Goal: Information Seeking & Learning: Learn about a topic

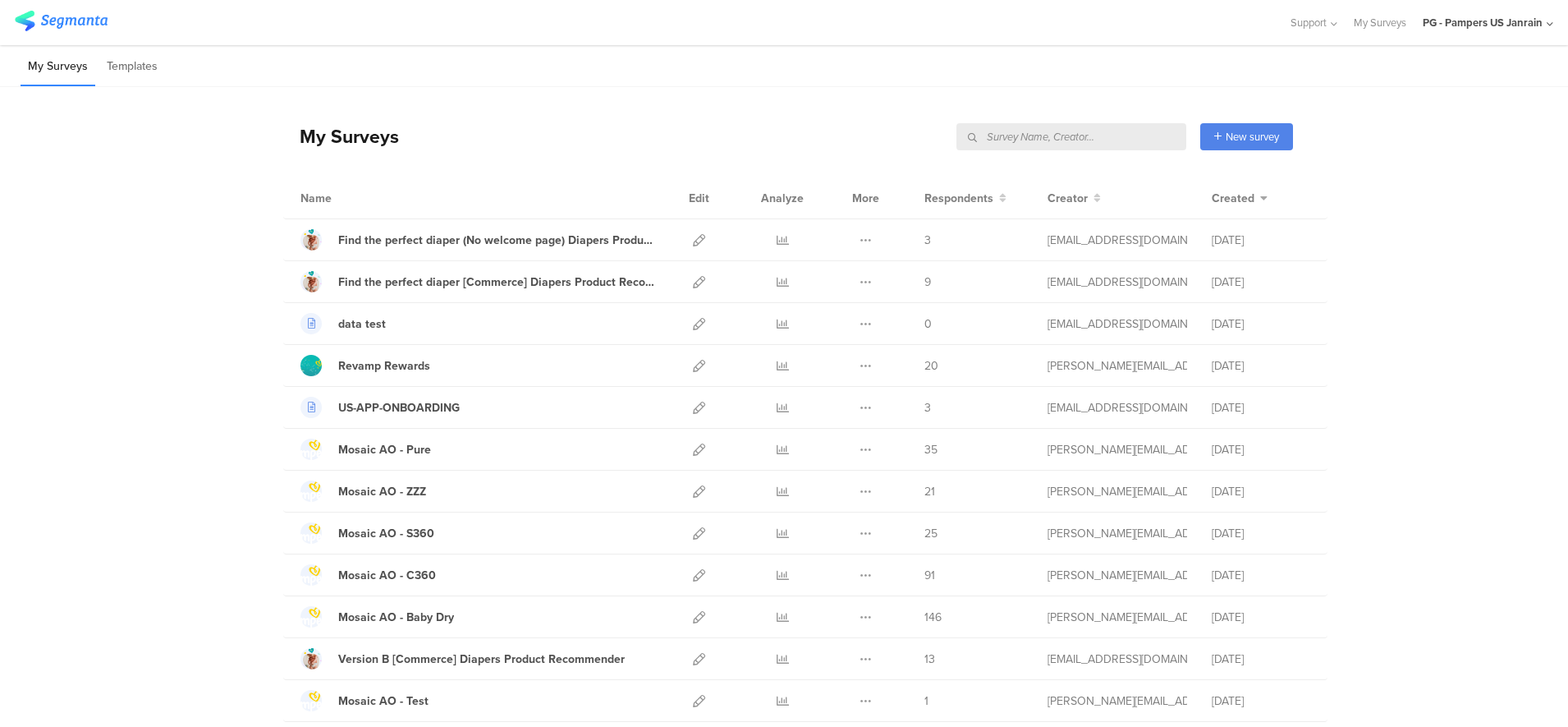
click at [1128, 137] on input "text" at bounding box center [1071, 136] width 230 height 27
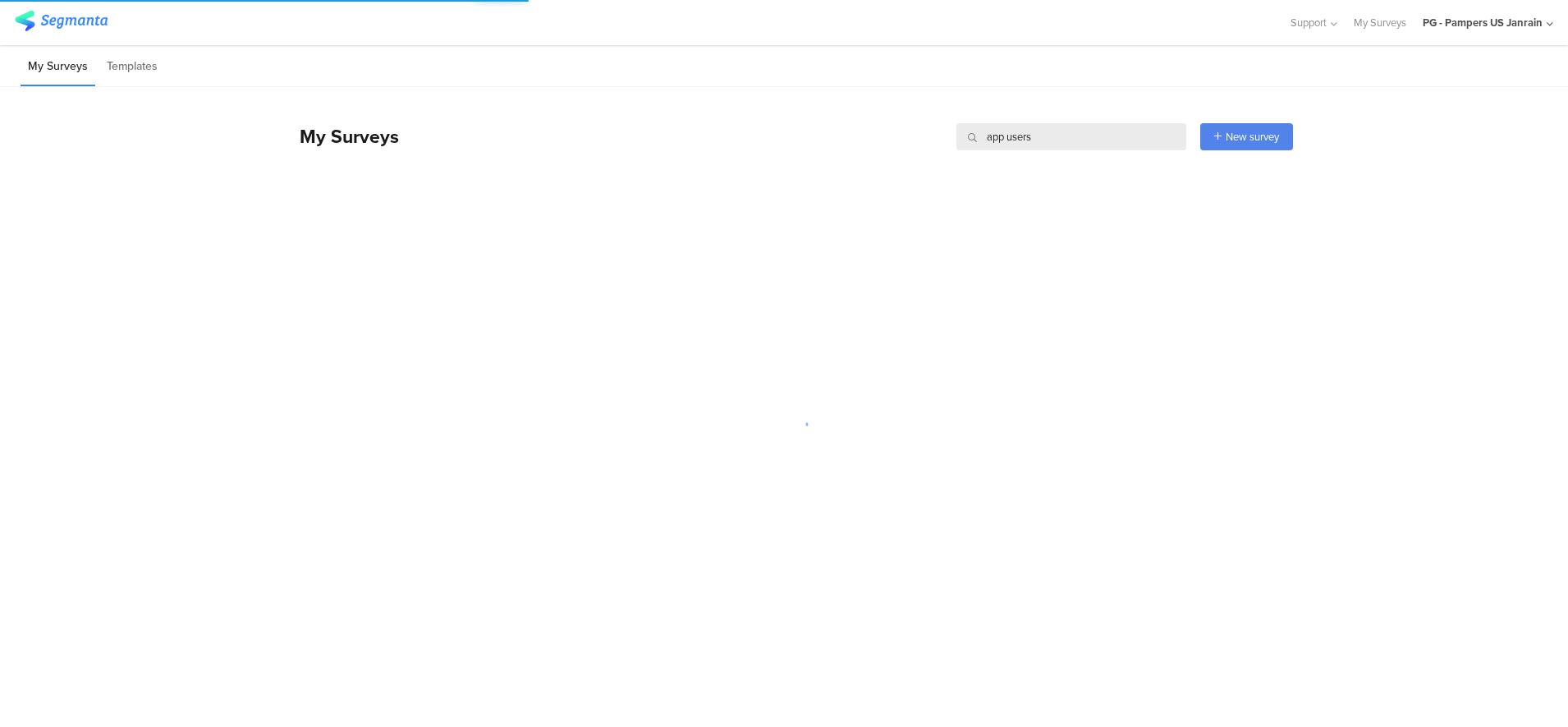
type input "app users"
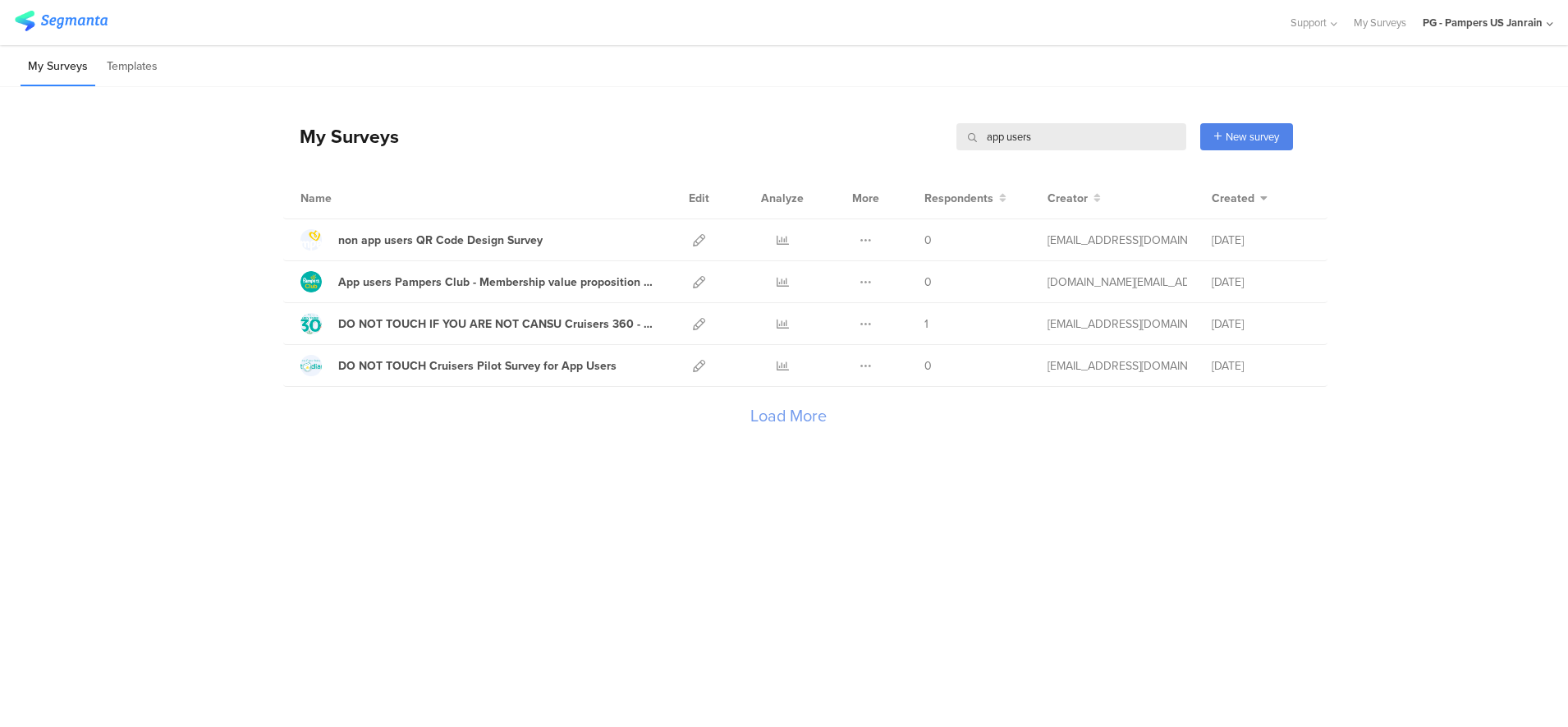
drag, startPoint x: 1044, startPoint y: 142, endPoint x: 891, endPoint y: 140, distance: 153.0
click at [891, 140] on div "My Surveys app users app users New survey Start from scratch Choose from templa…" at bounding box center [788, 137] width 1010 height 66
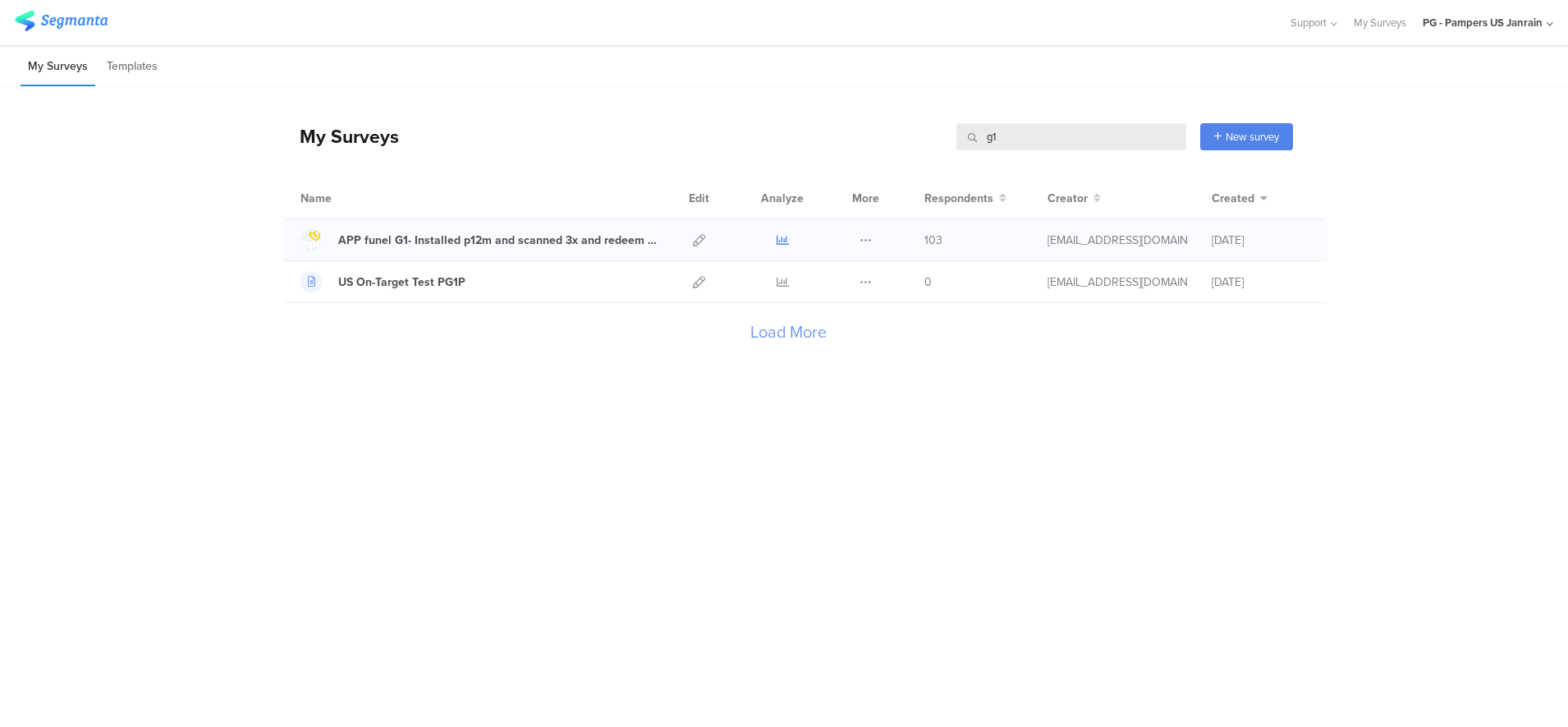
click at [778, 240] on icon at bounding box center [783, 240] width 12 height 12
click at [1077, 154] on div "My Surveys g1 g1 New survey Start from scratch Choose from templates" at bounding box center [788, 137] width 1010 height 66
click at [1073, 148] on input "g1" at bounding box center [1071, 136] width 230 height 27
type input "g2"
click at [781, 239] on icon at bounding box center [783, 240] width 12 height 12
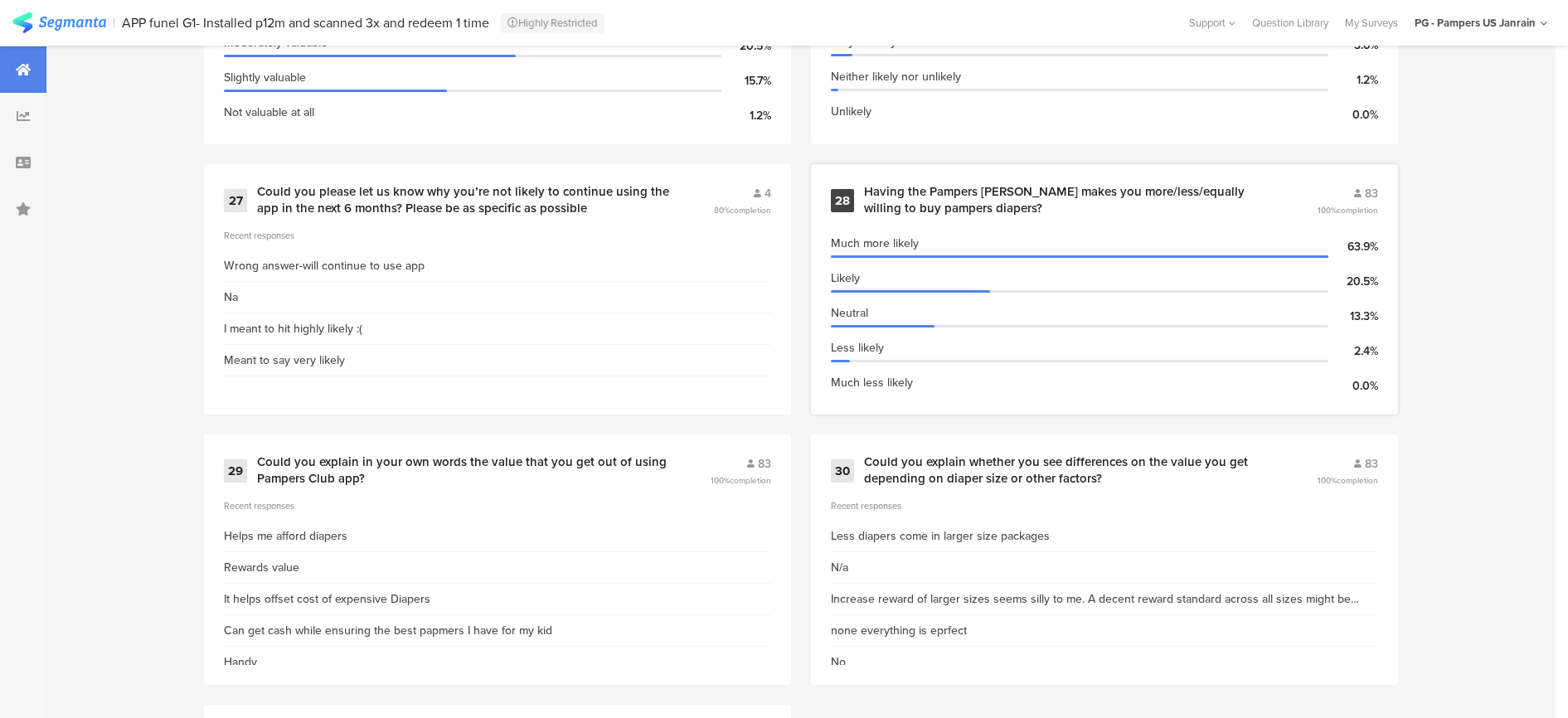
scroll to position [4408, 0]
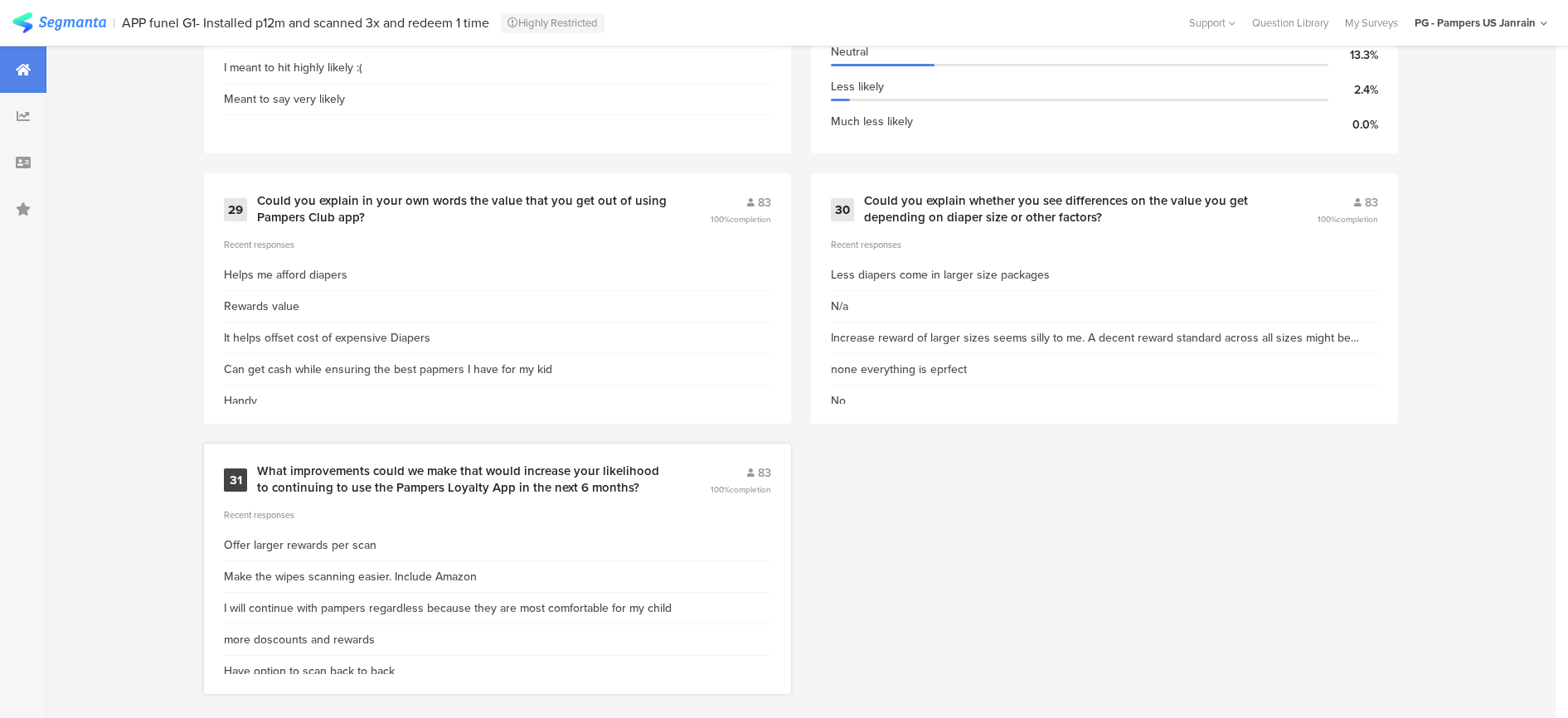
click at [498, 481] on div "What improvements could we make that would increase your likelihood to continui…" at bounding box center [463, 480] width 413 height 32
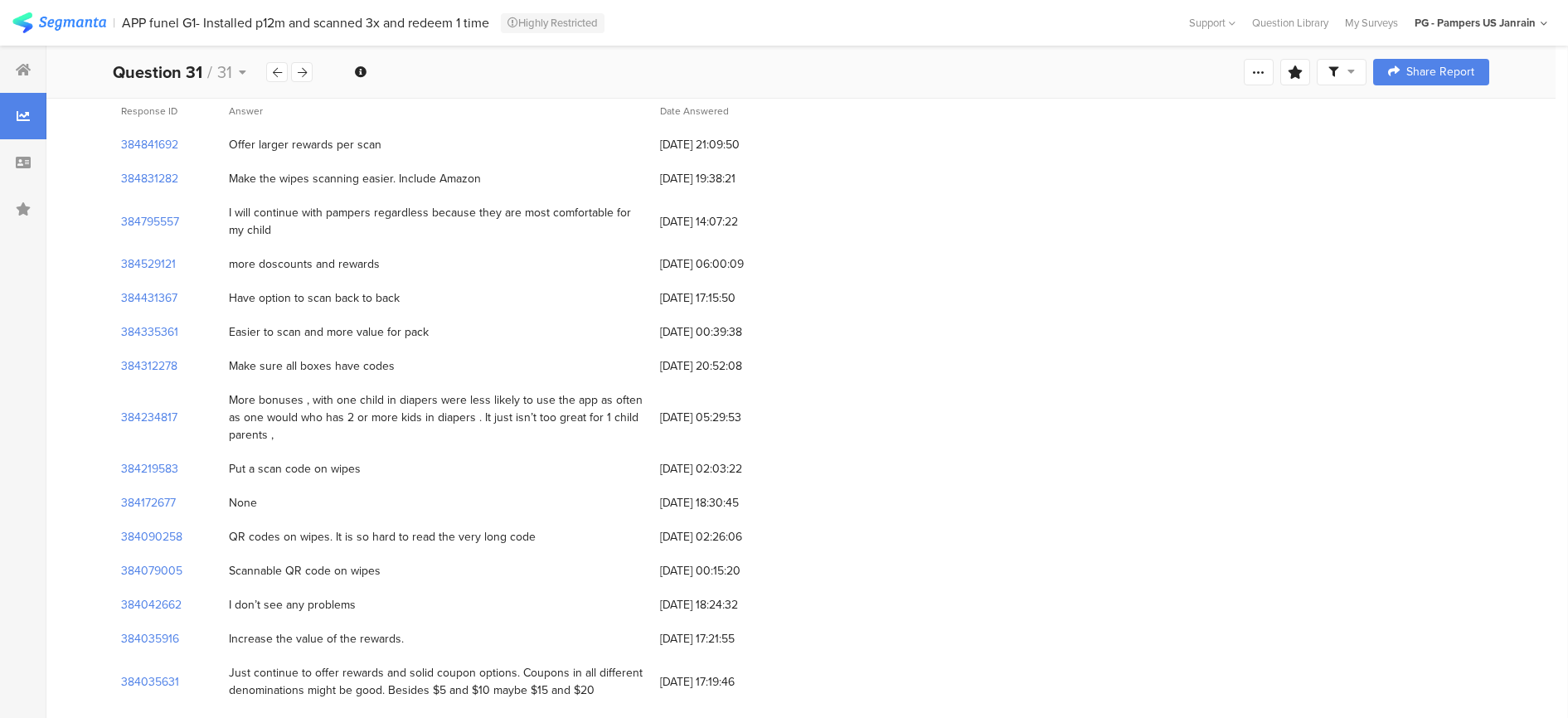
scroll to position [207, 0]
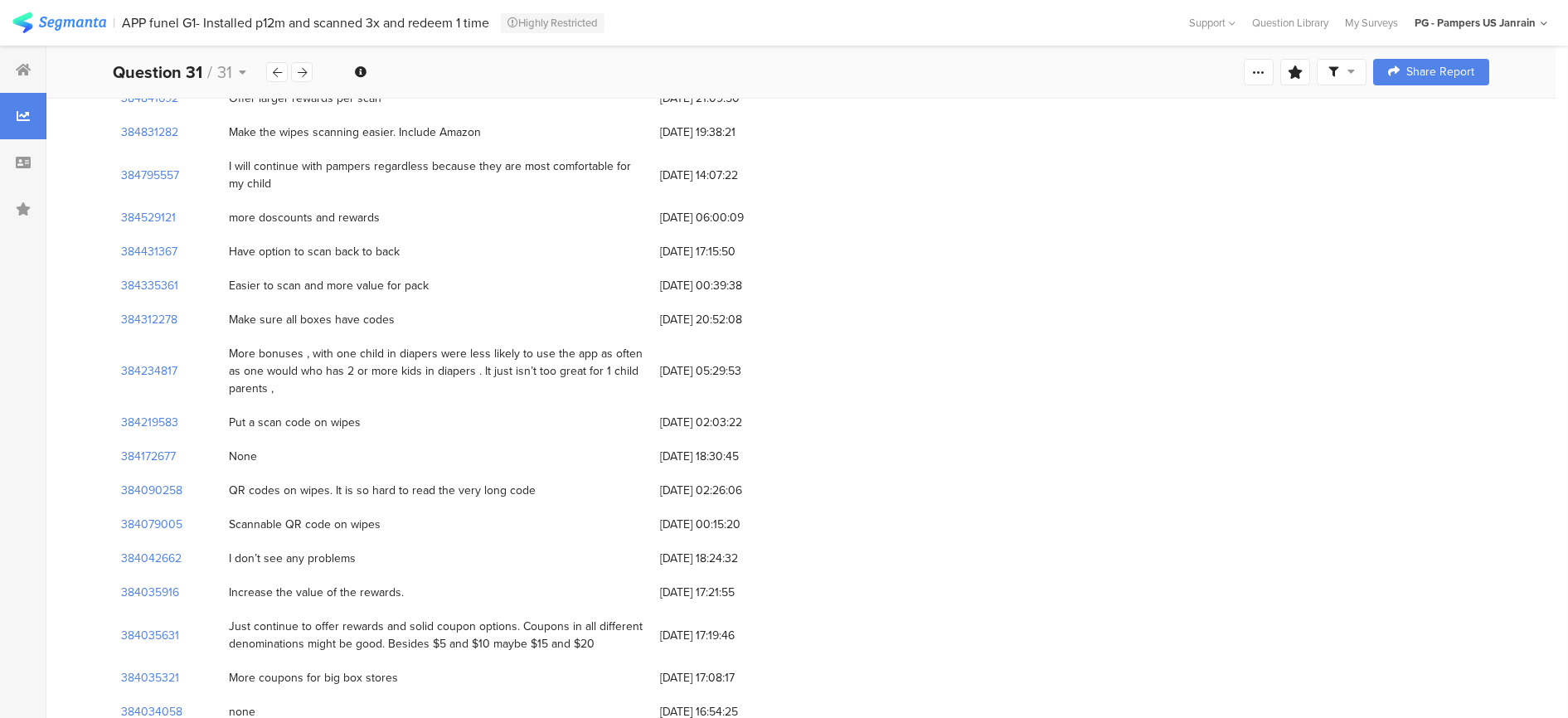
drag, startPoint x: 302, startPoint y: 350, endPoint x: 460, endPoint y: 376, distance: 160.1
click at [460, 376] on div "More bonuses , with one child in diapers were less likely to use the app as oft…" at bounding box center [436, 371] width 415 height 52
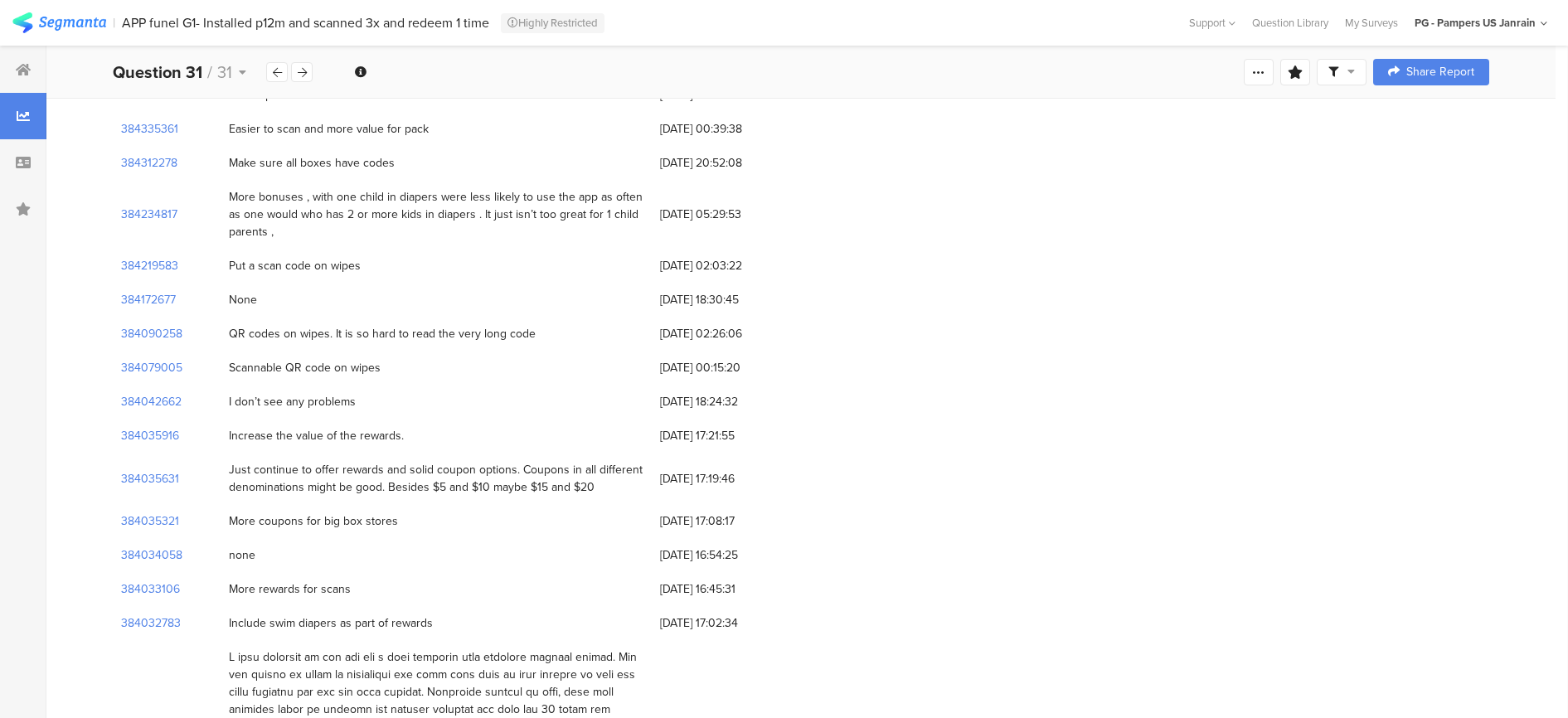
scroll to position [415, 0]
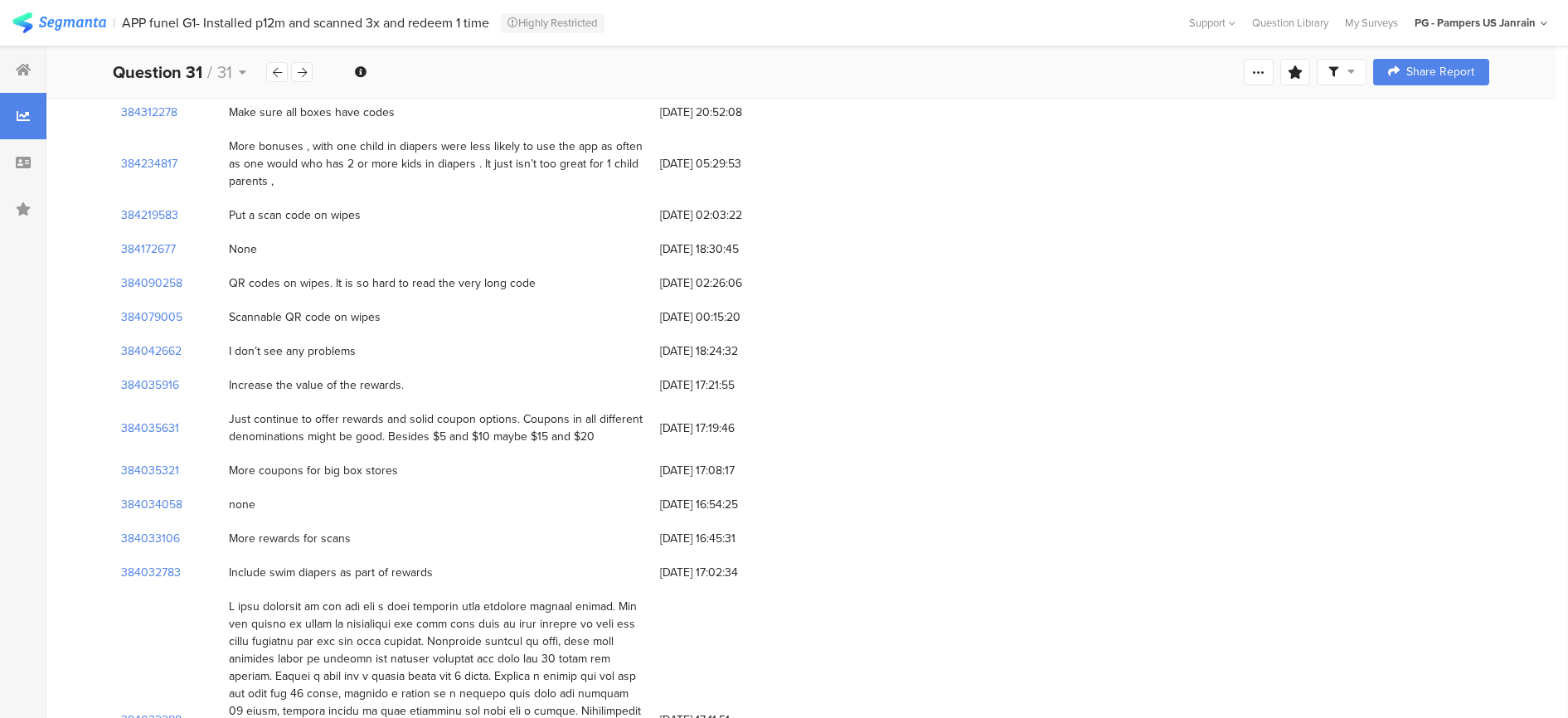
drag, startPoint x: 226, startPoint y: 305, endPoint x: 420, endPoint y: 310, distance: 194.1
click at [420, 310] on div "Scannable QR code on wipes" at bounding box center [436, 318] width 431 height 34
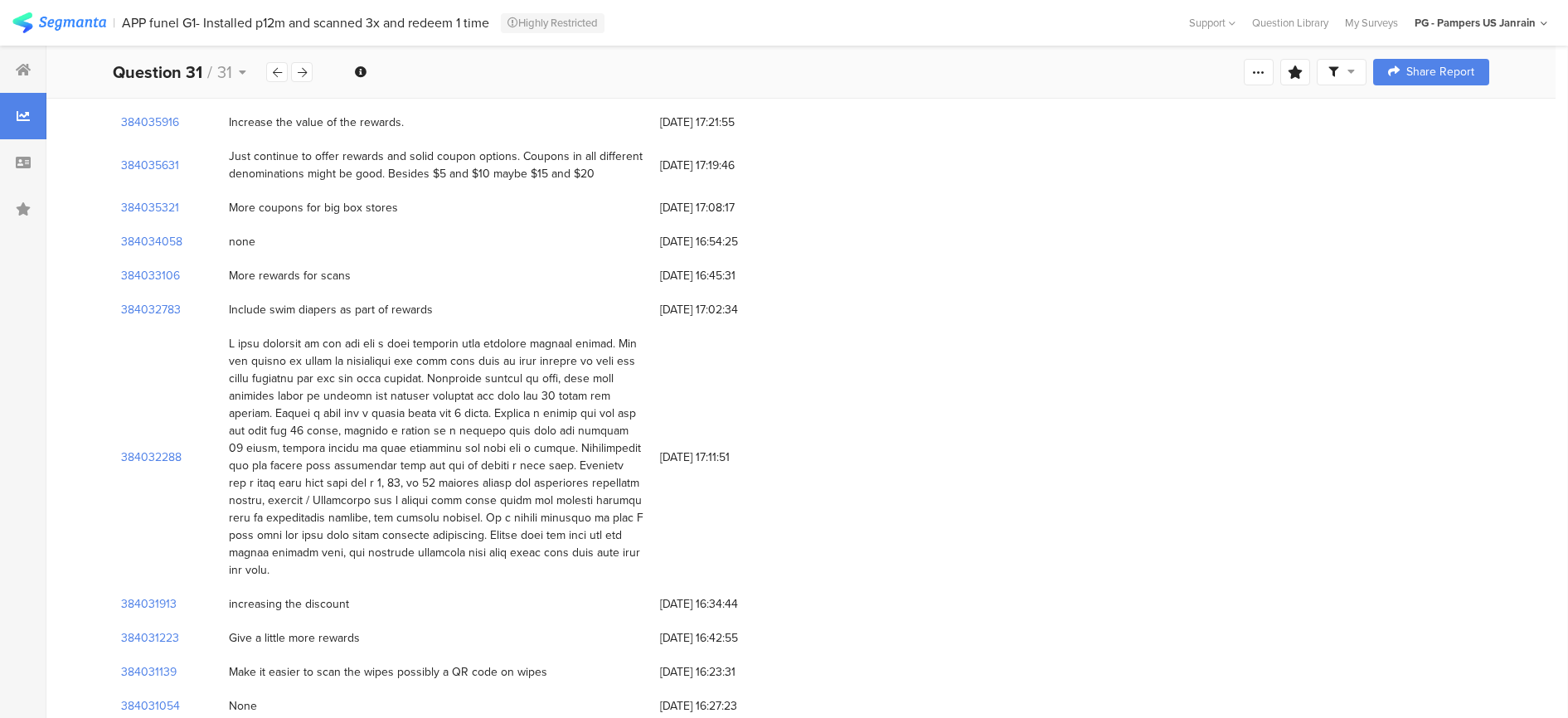
scroll to position [726, 0]
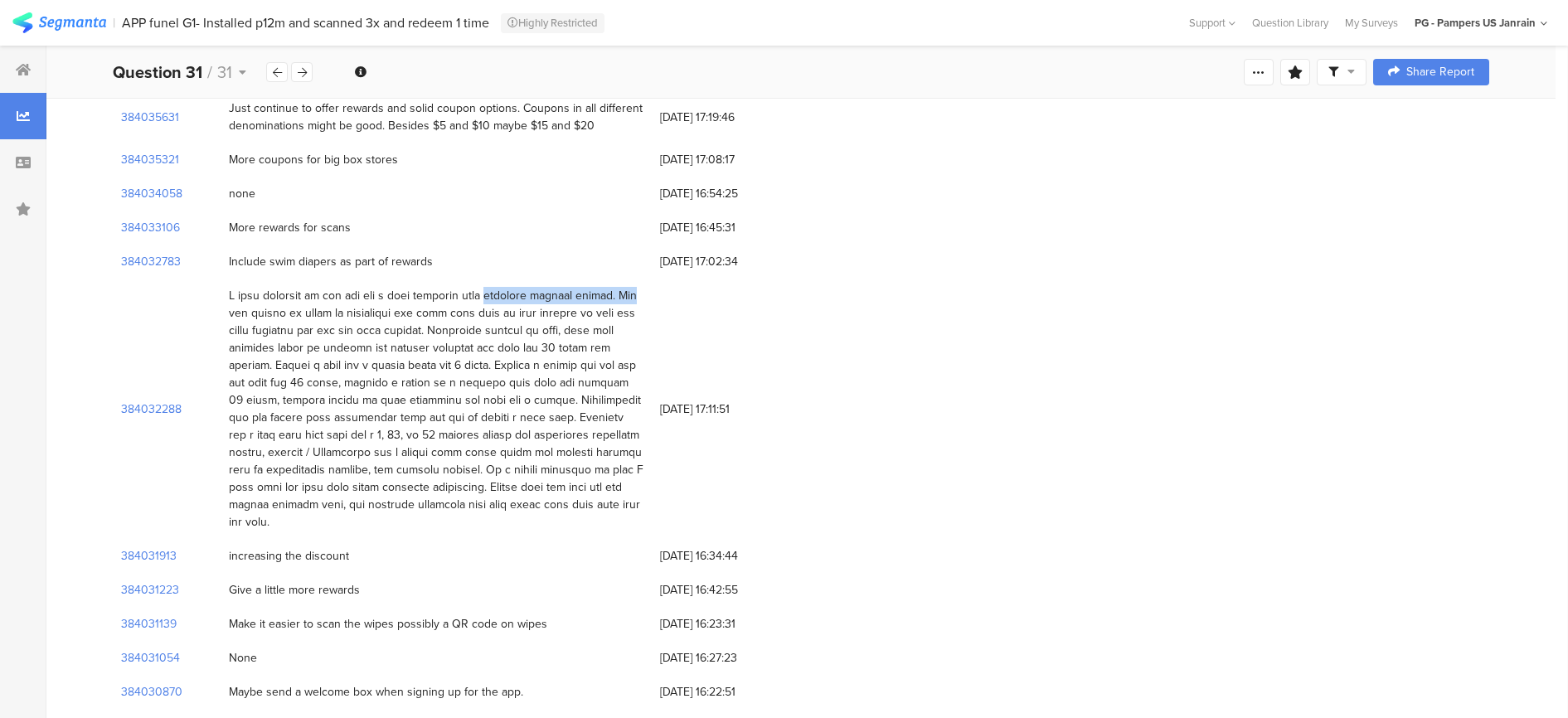
drag, startPoint x: 458, startPoint y: 279, endPoint x: 620, endPoint y: 280, distance: 162.0
click at [620, 287] on div at bounding box center [436, 409] width 415 height 244
click at [387, 287] on div at bounding box center [436, 409] width 415 height 244
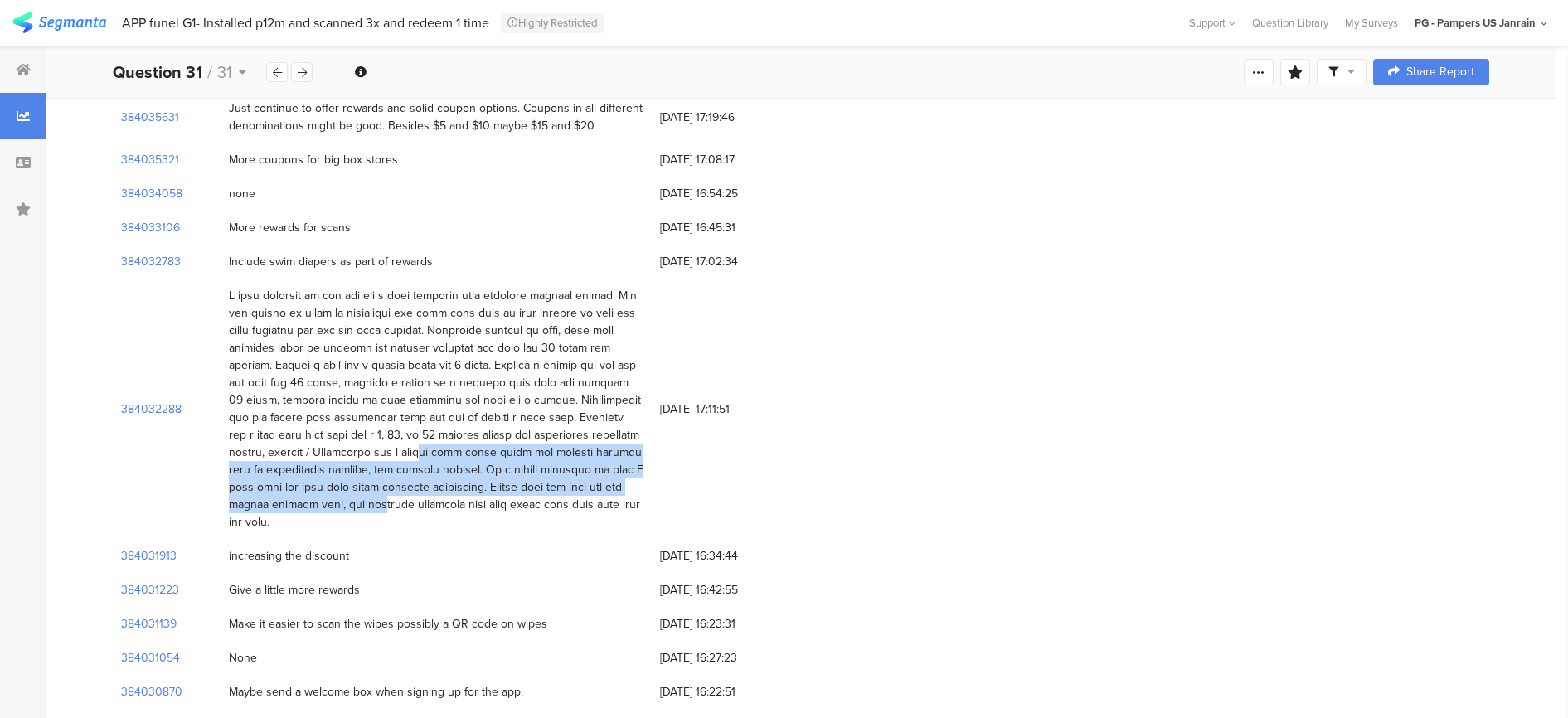
drag, startPoint x: 366, startPoint y: 481, endPoint x: 311, endPoint y: 416, distance: 85.1
click at [311, 416] on div at bounding box center [436, 409] width 415 height 244
drag, startPoint x: 311, startPoint y: 416, endPoint x: 355, endPoint y: 480, distance: 77.7
click at [355, 480] on div at bounding box center [436, 409] width 415 height 244
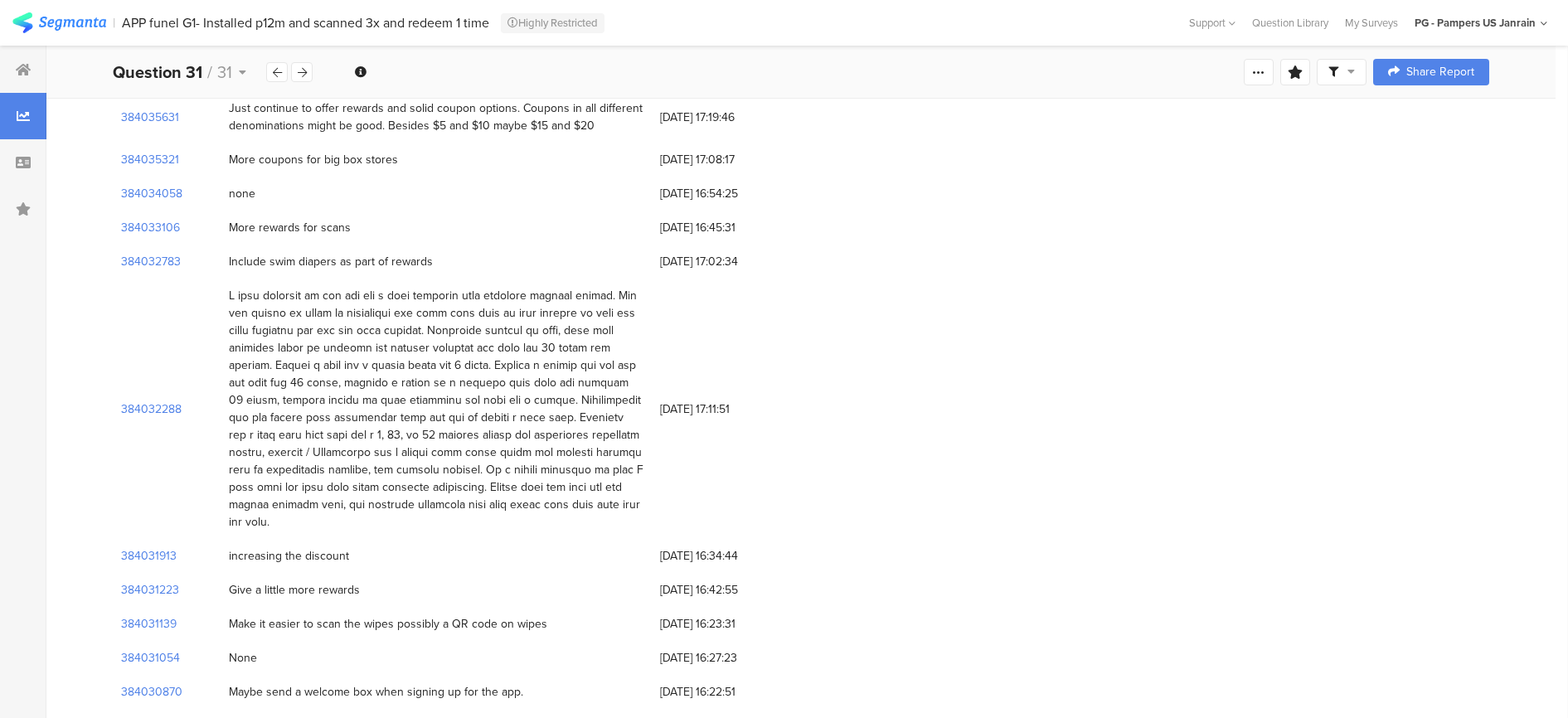
click at [369, 487] on div at bounding box center [436, 409] width 415 height 244
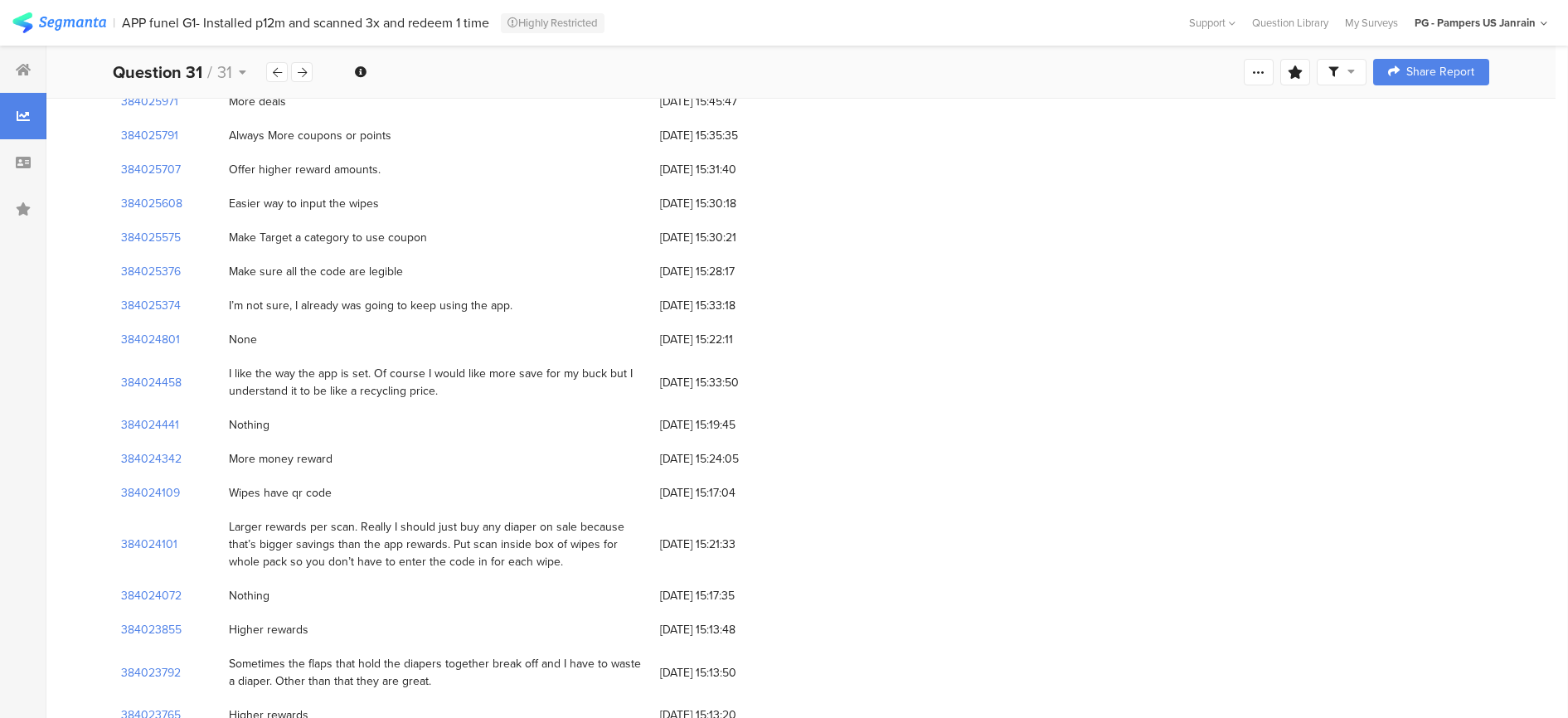
scroll to position [2798, 0]
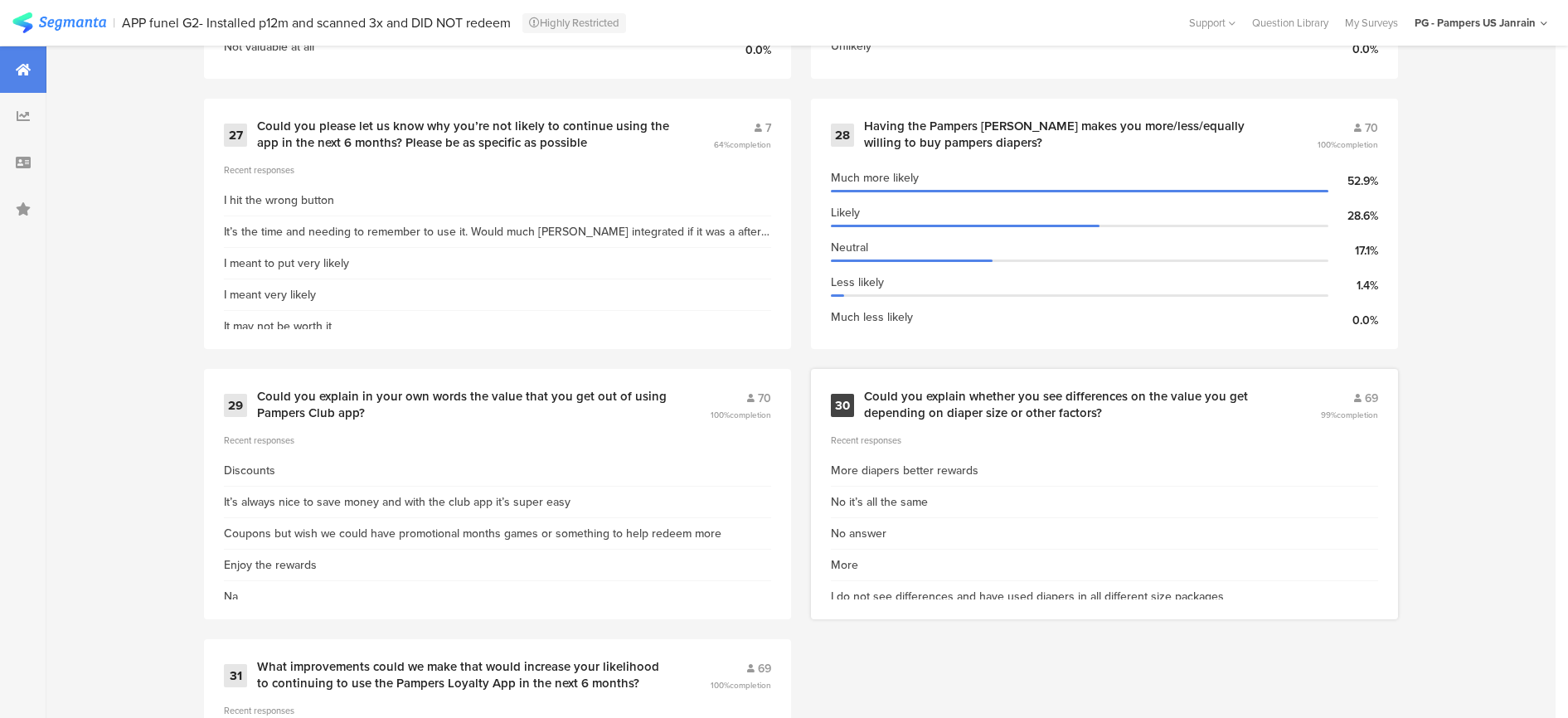
scroll to position [4408, 0]
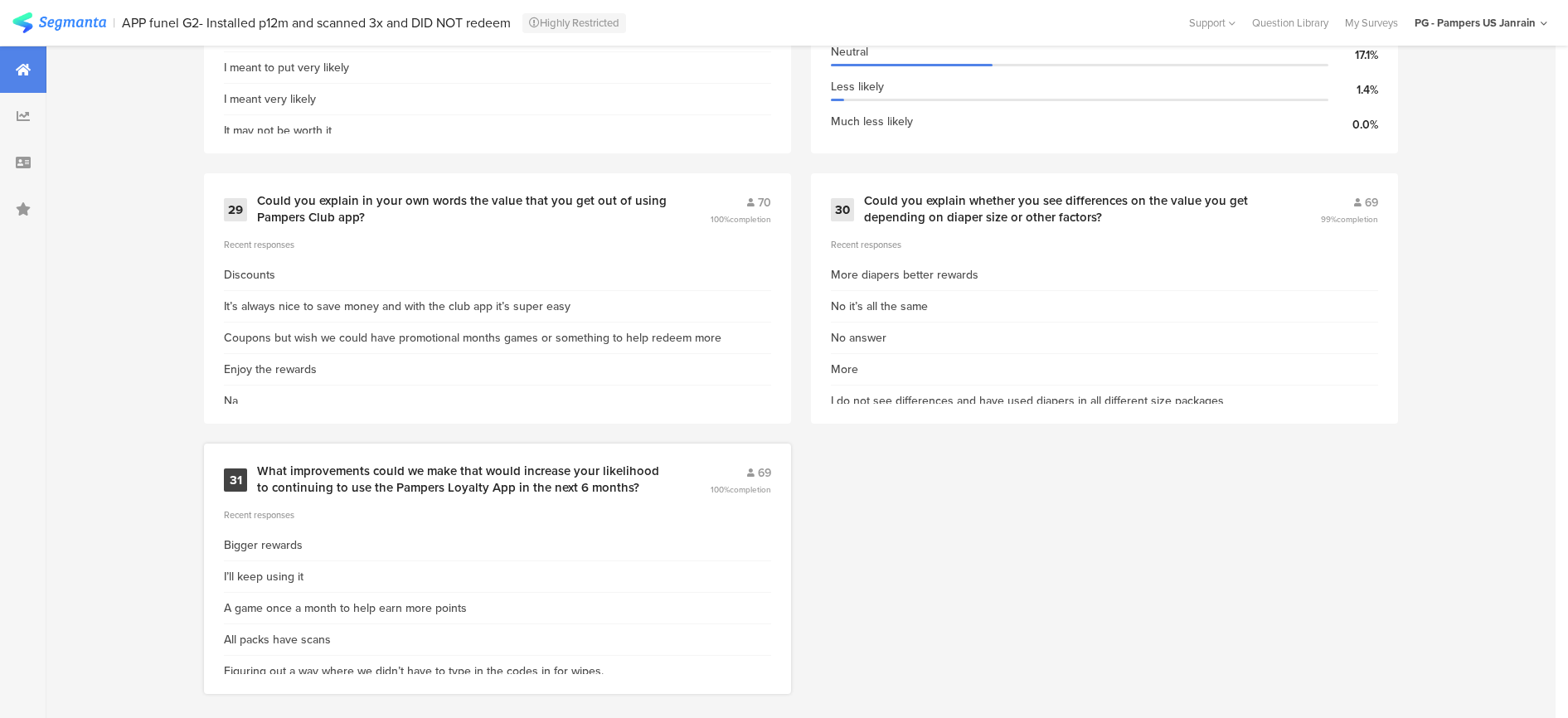
click at [645, 465] on div "What improvements could we make that would increase your likelihood to continui…" at bounding box center [463, 480] width 413 height 32
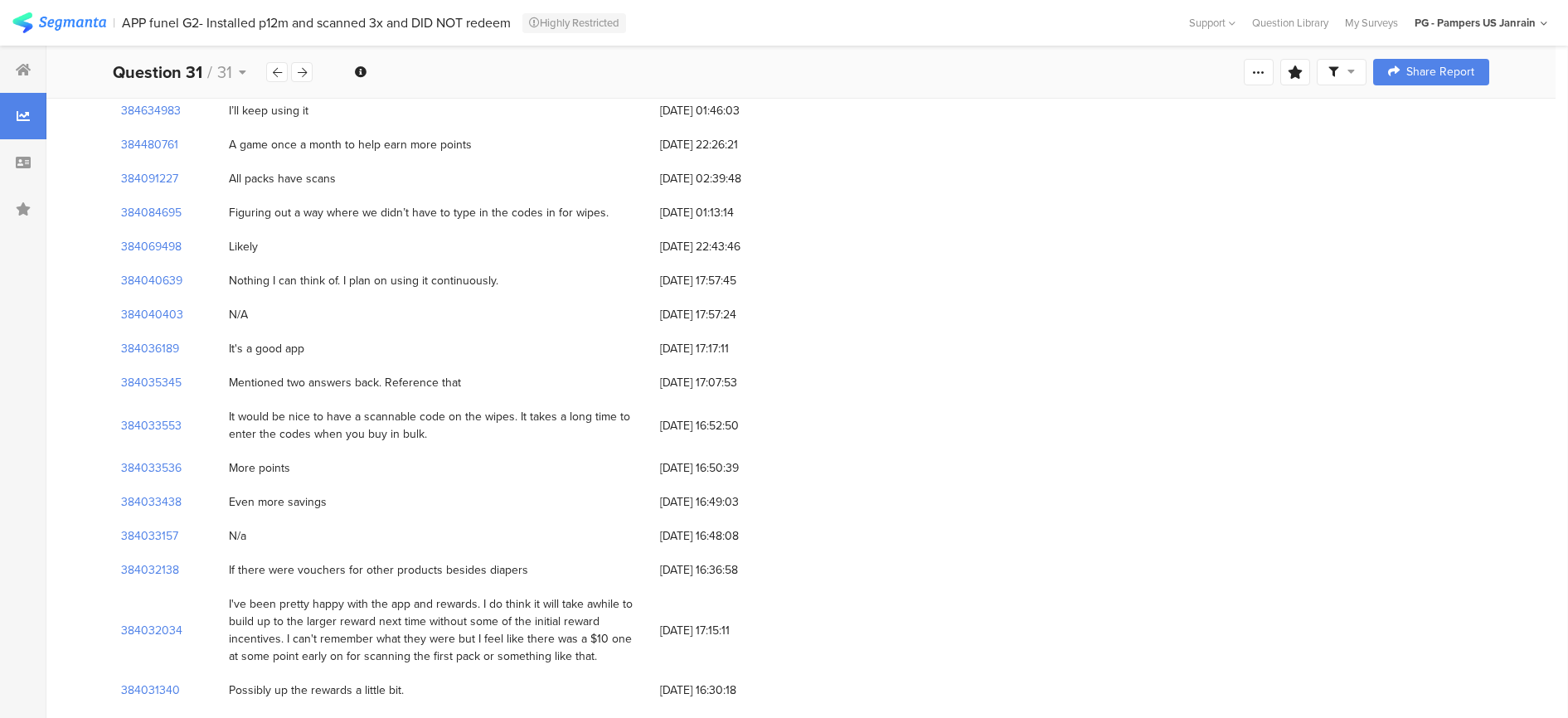
scroll to position [104, 0]
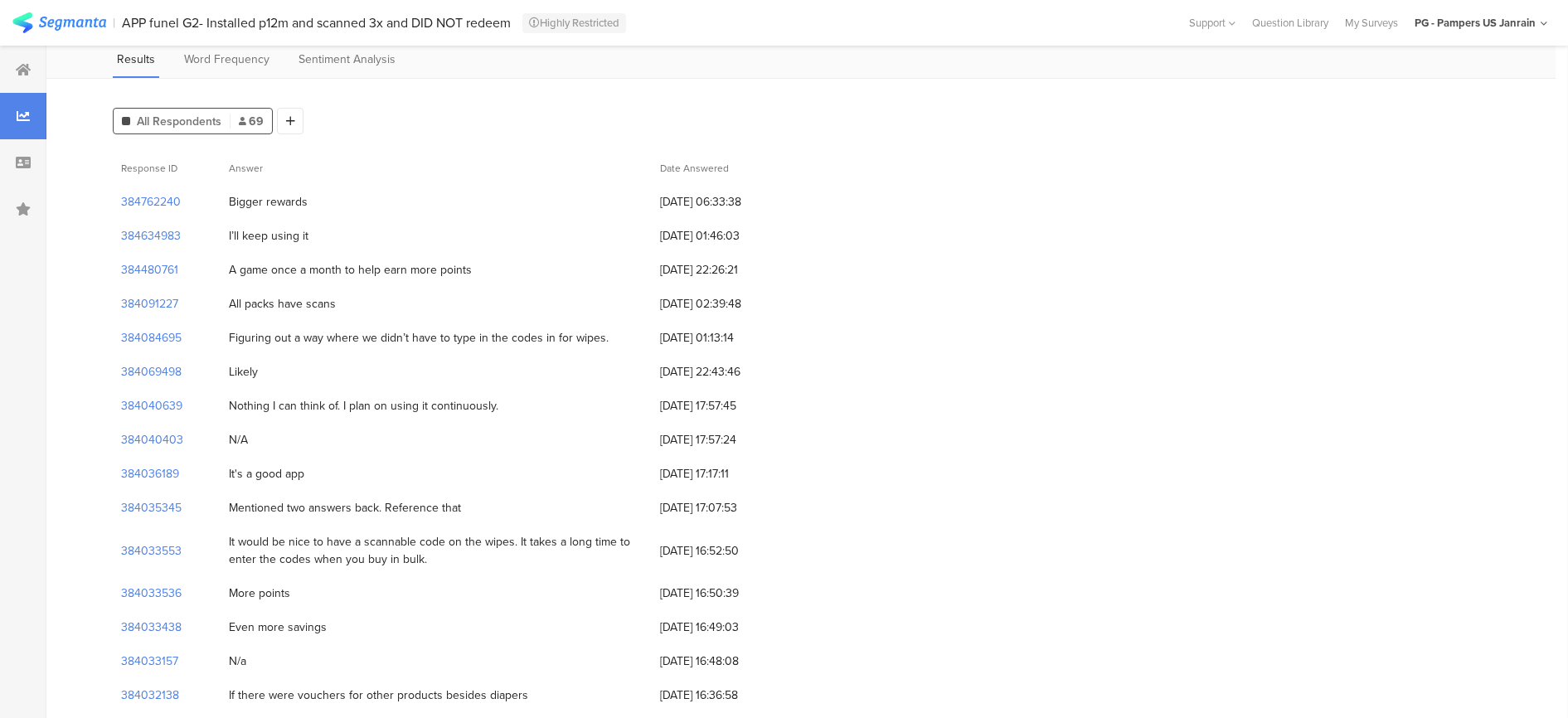
drag, startPoint x: 229, startPoint y: 264, endPoint x: 469, endPoint y: 265, distance: 240.0
click at [470, 264] on div "A game once a month to help earn more points" at bounding box center [436, 270] width 431 height 34
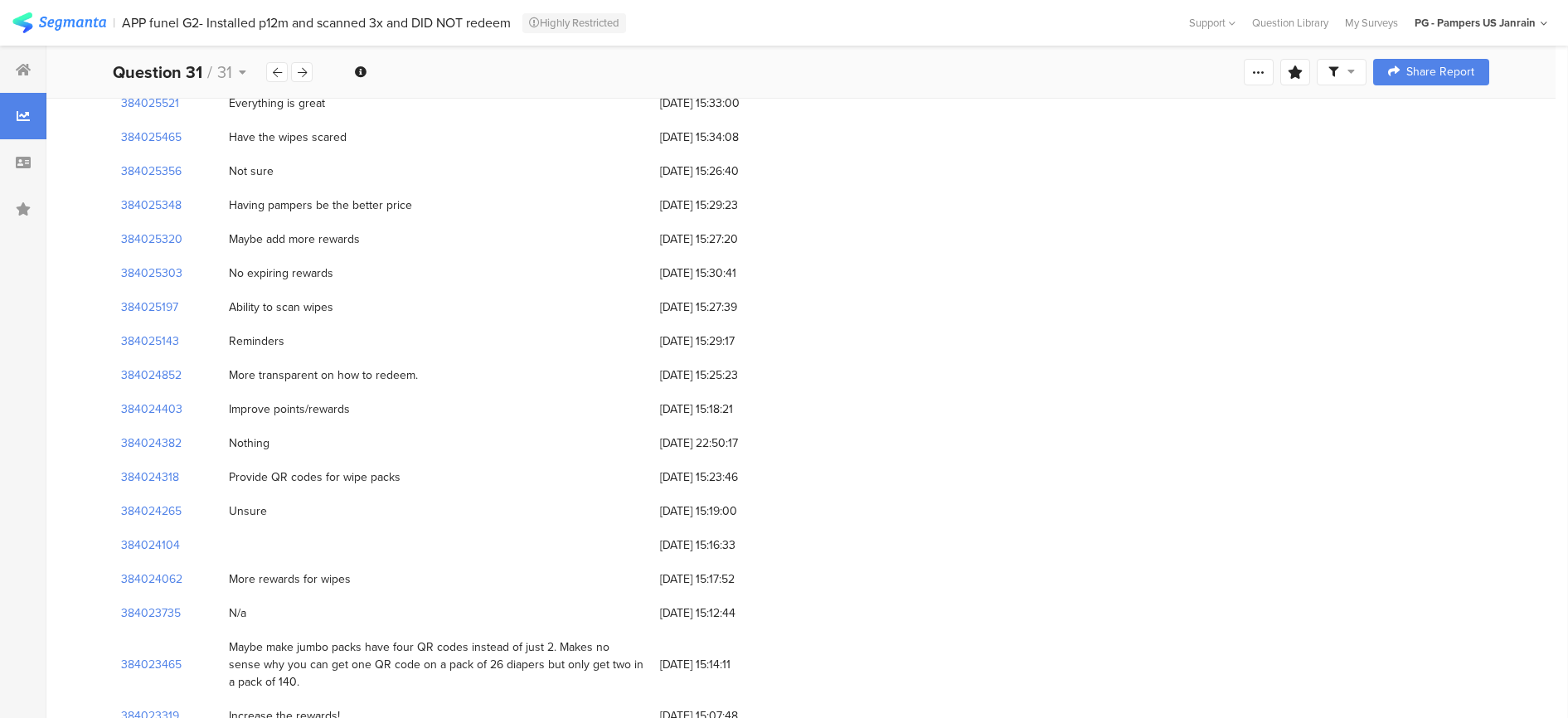
scroll to position [2035, 0]
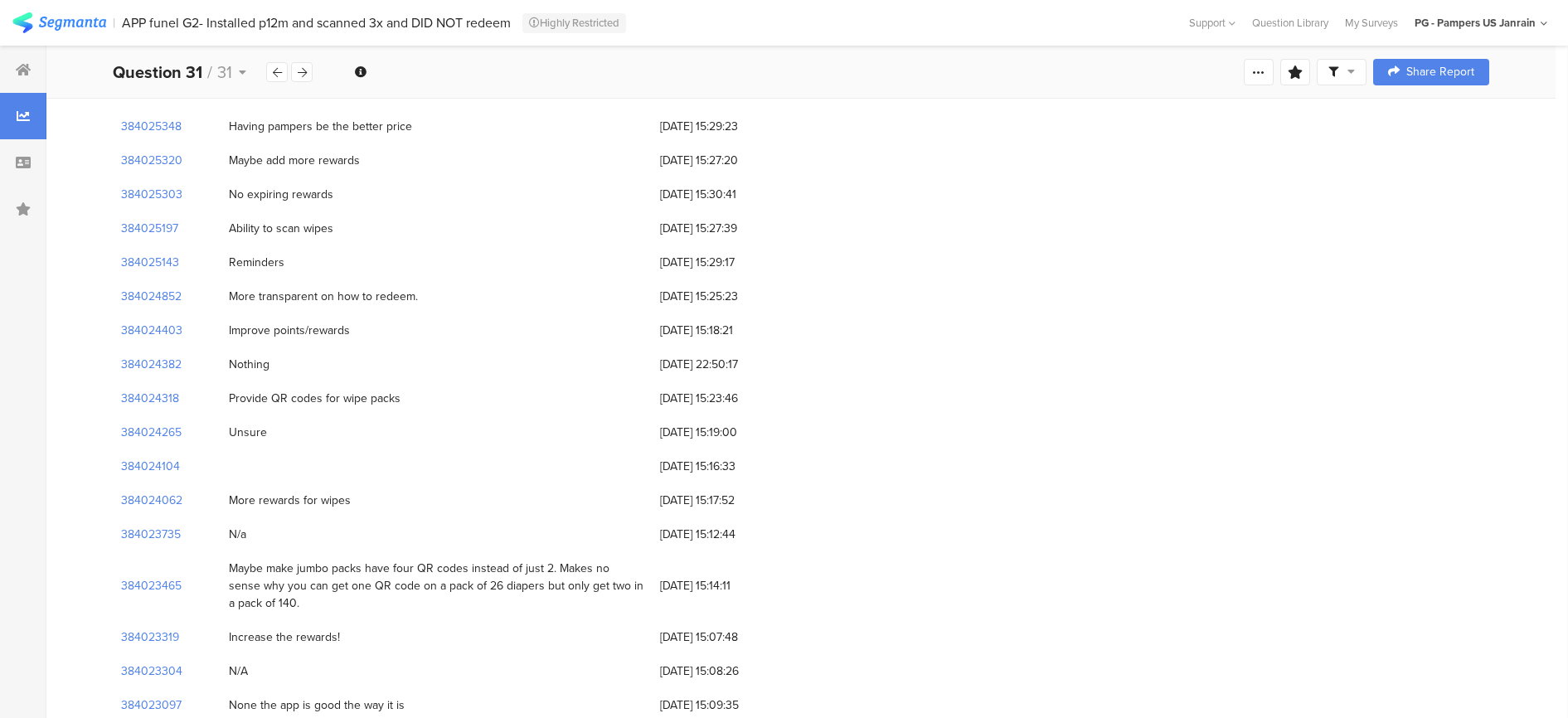
click at [47, 24] on img at bounding box center [59, 23] width 93 height 21
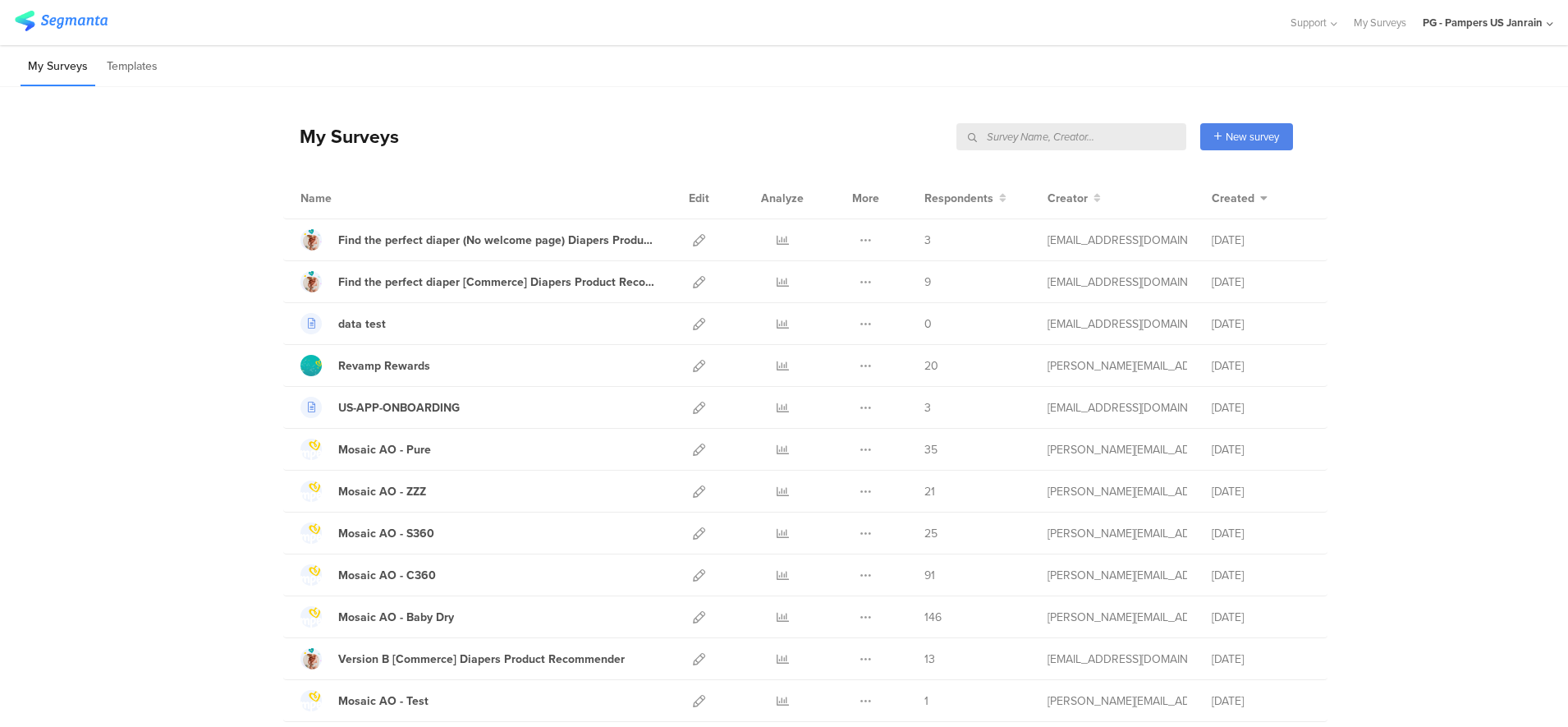
click at [1135, 139] on input "text" at bounding box center [1071, 136] width 230 height 27
type input "g3"
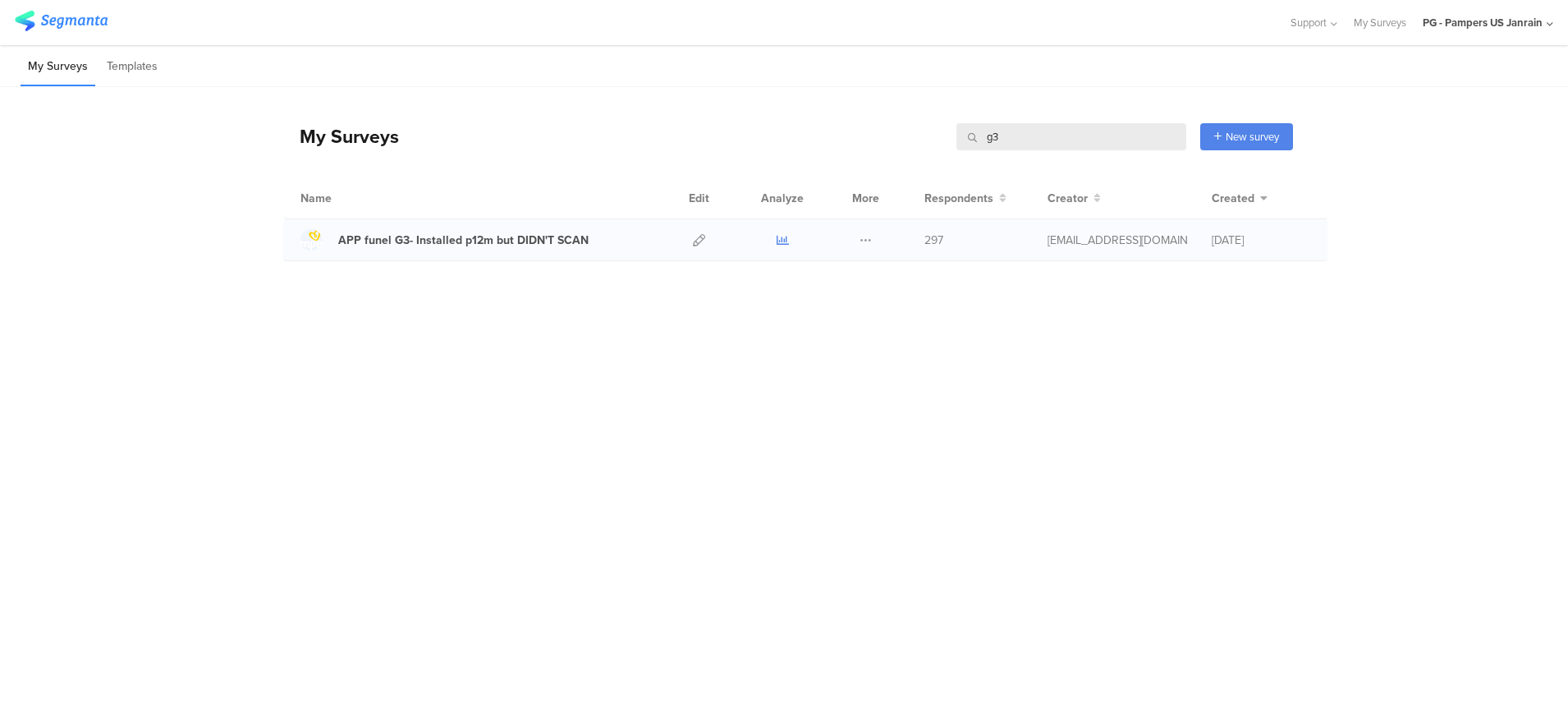
click at [780, 242] on icon at bounding box center [783, 240] width 12 height 12
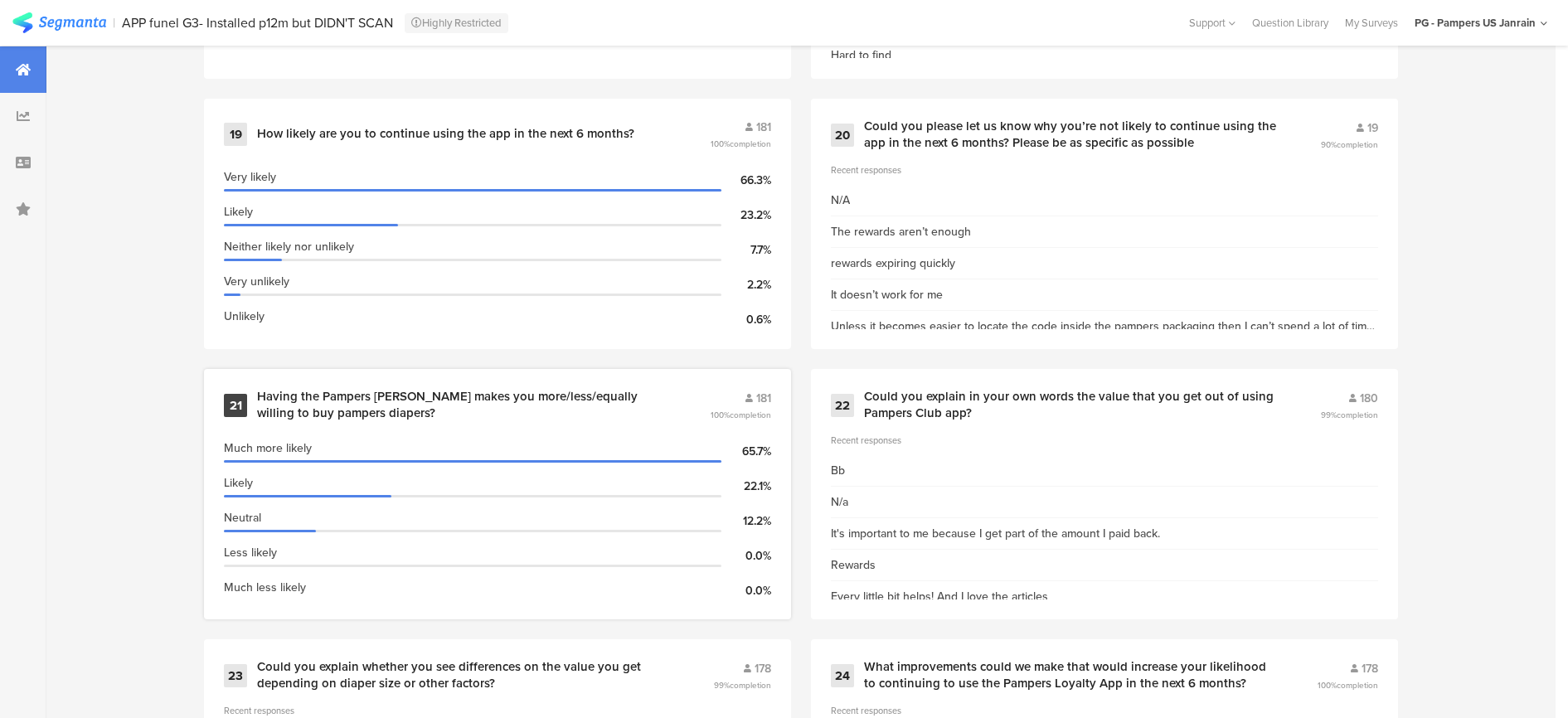
scroll to position [3332, 0]
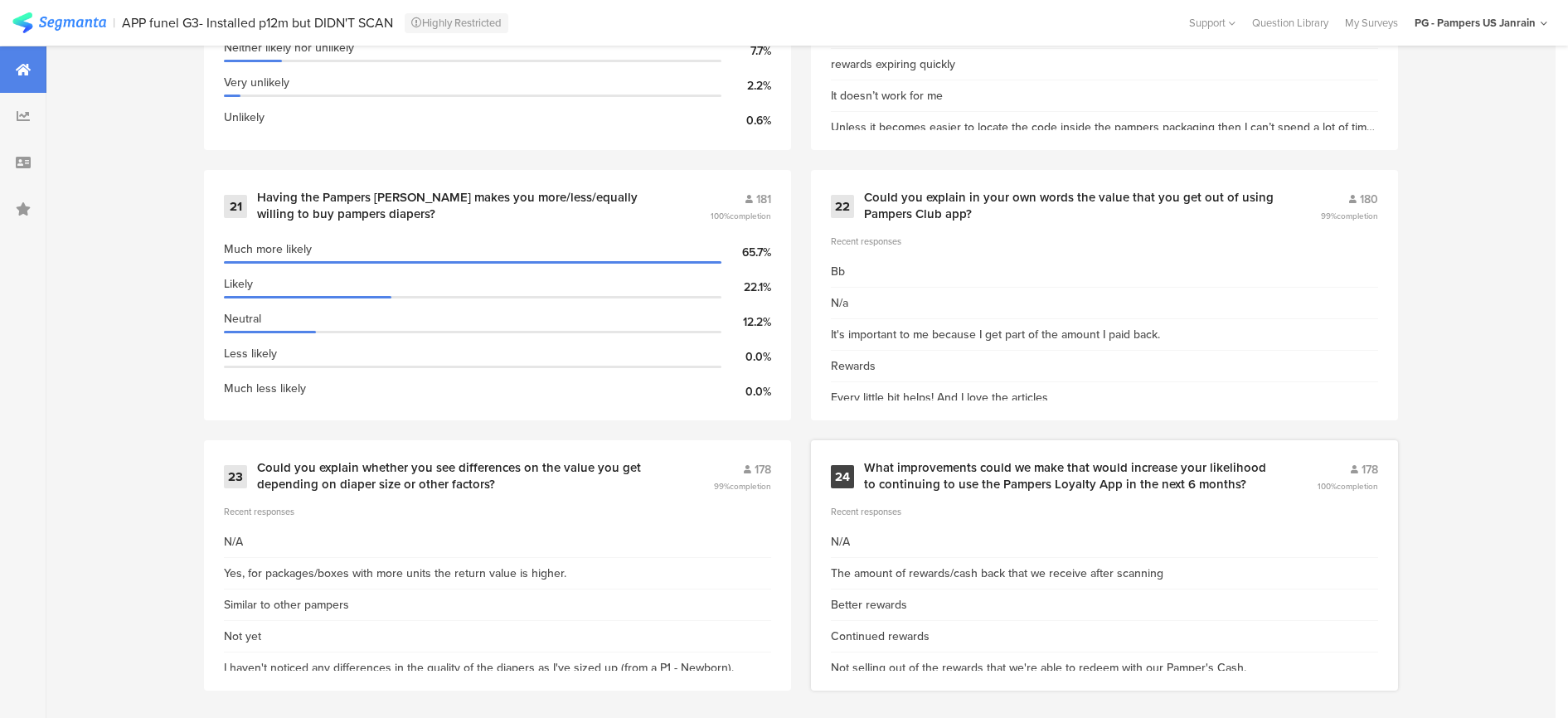
click at [1029, 462] on div "What improvements could we make that would increase your likelihood to continui…" at bounding box center [1069, 477] width 413 height 32
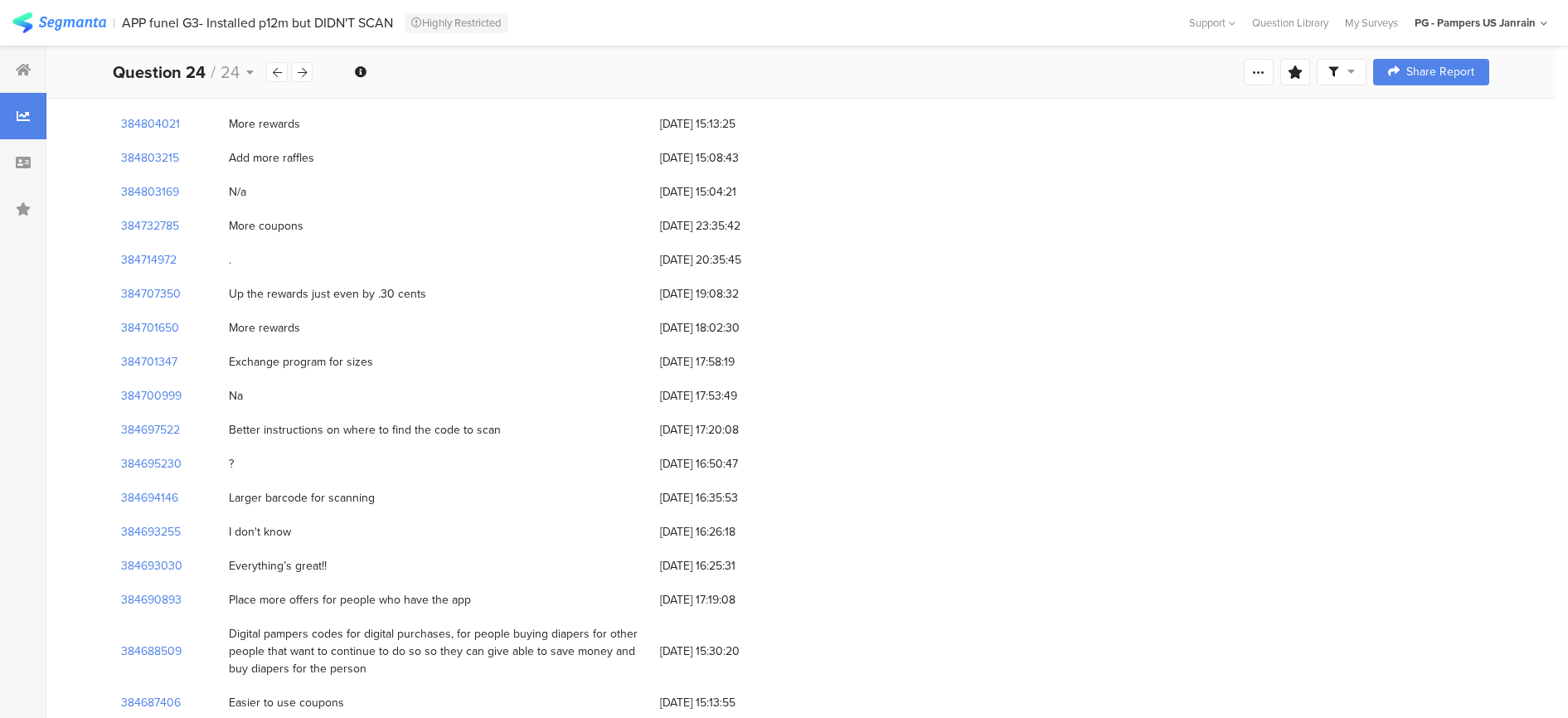
scroll to position [1866, 0]
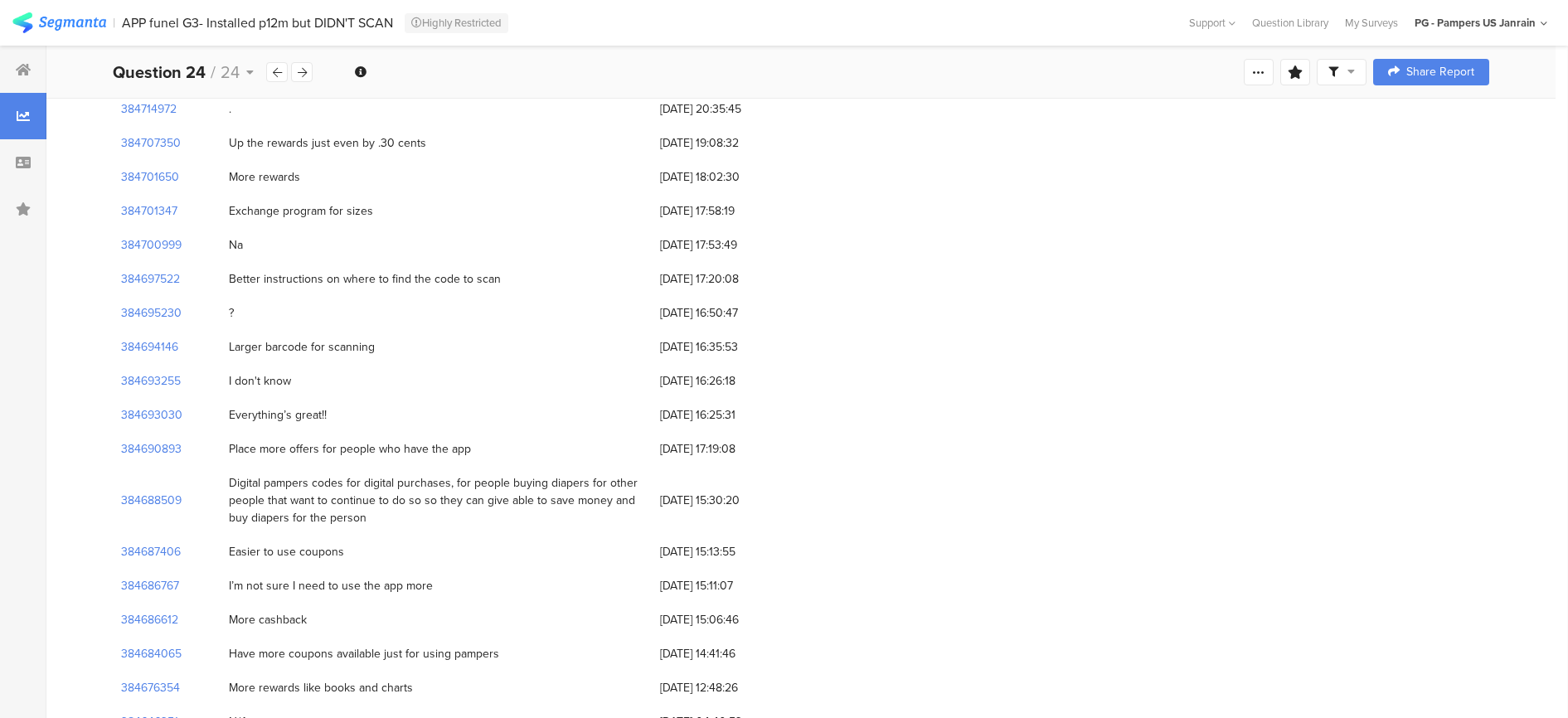
drag, startPoint x: 297, startPoint y: 418, endPoint x: 397, endPoint y: 458, distance: 107.7
click at [397, 466] on div "Digital pampers codes for digital purchases, for people buying diapers for othe…" at bounding box center [436, 501] width 431 height 69
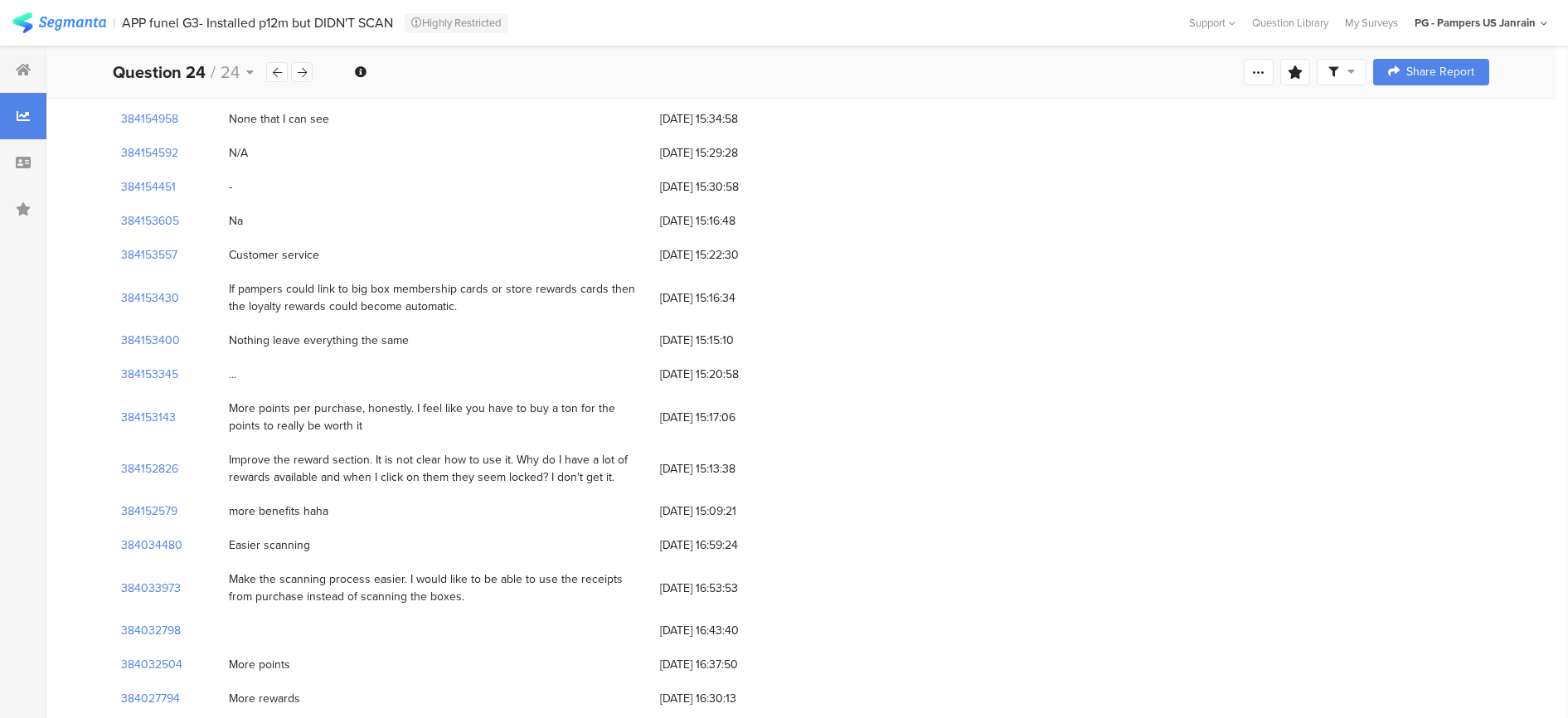
scroll to position [5917, 0]
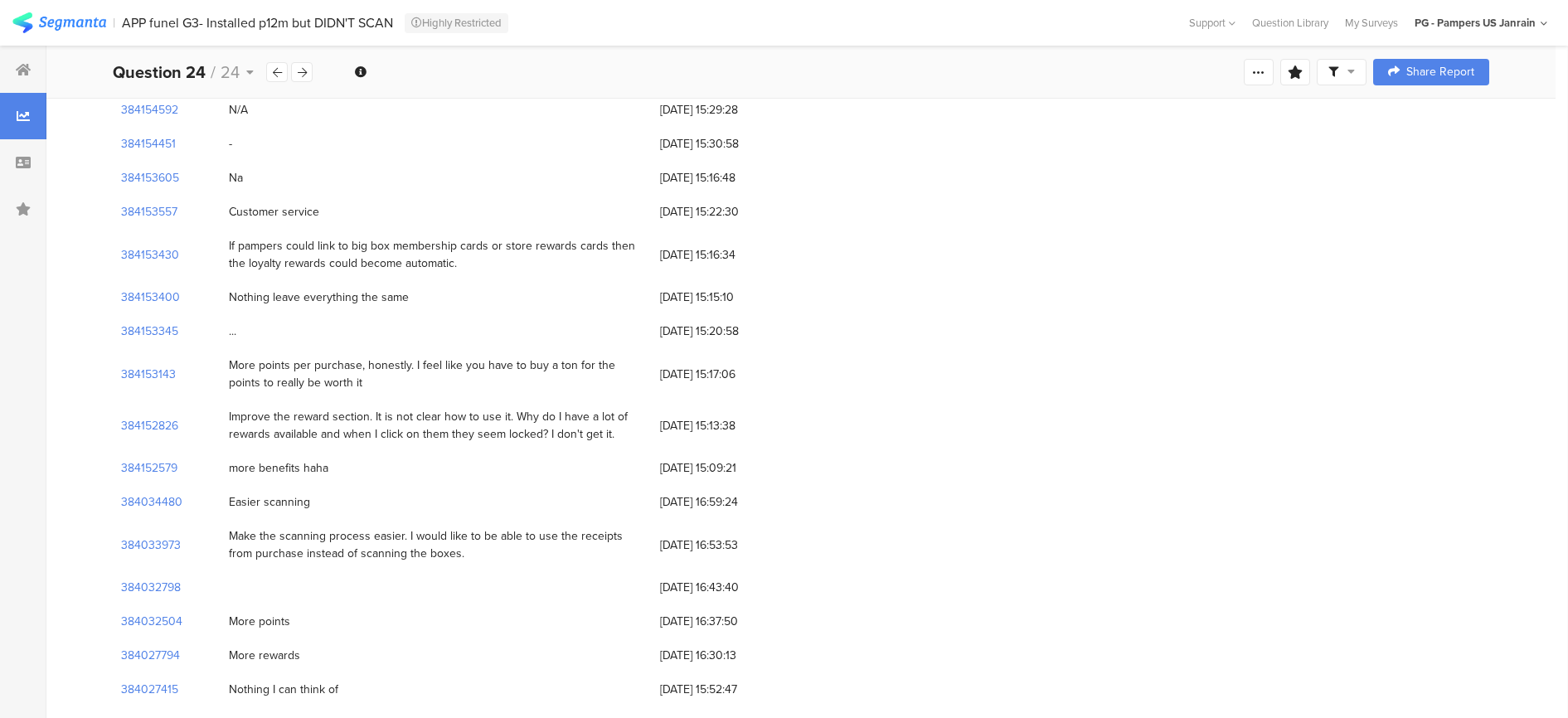
drag, startPoint x: 421, startPoint y: 611, endPoint x: 222, endPoint y: 585, distance: 200.7
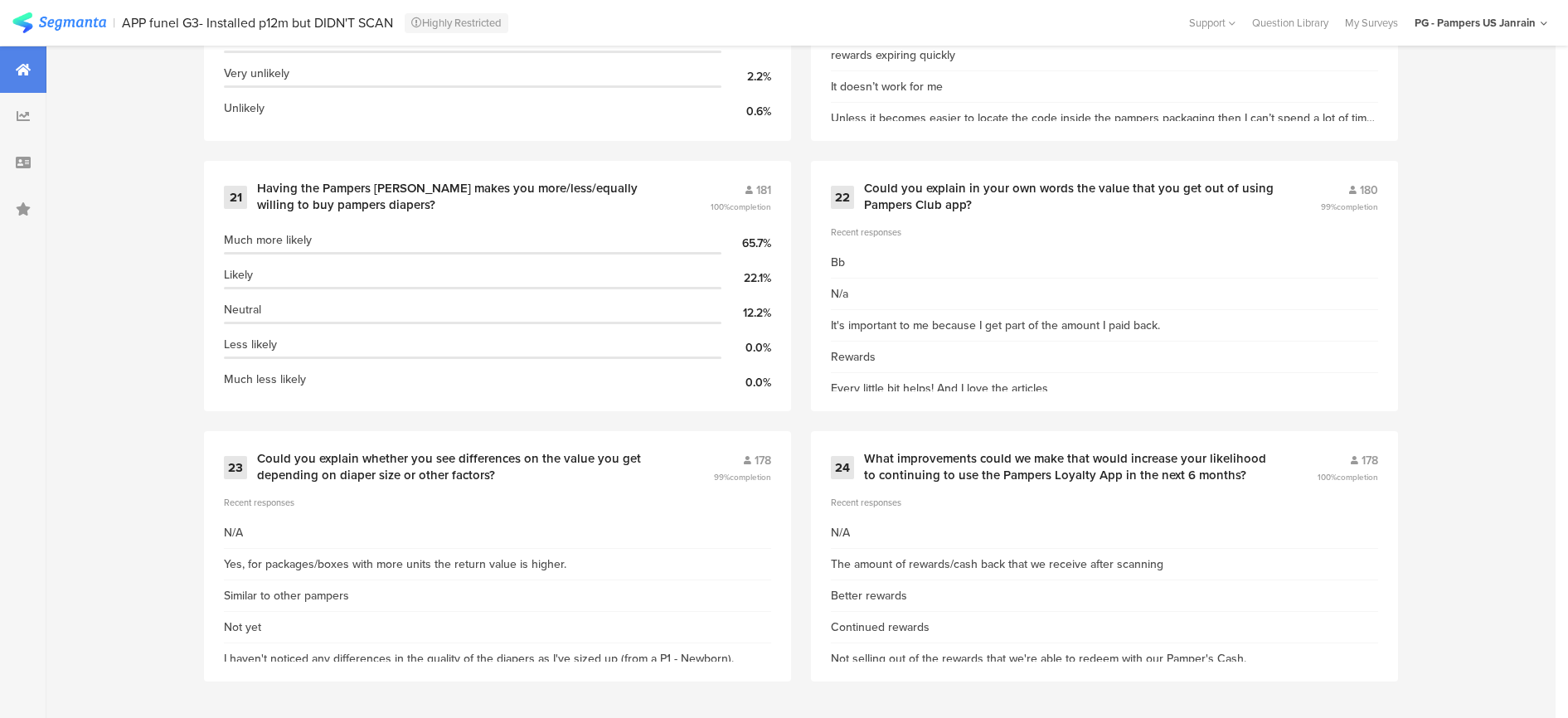
scroll to position [3332, 0]
